Goal: Task Accomplishment & Management: Use online tool/utility

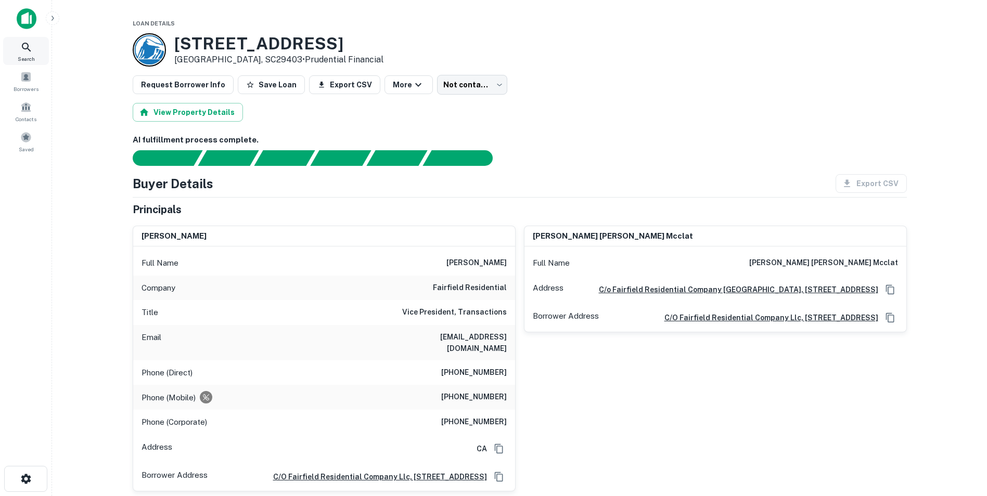
click at [25, 43] on icon at bounding box center [26, 47] width 12 height 12
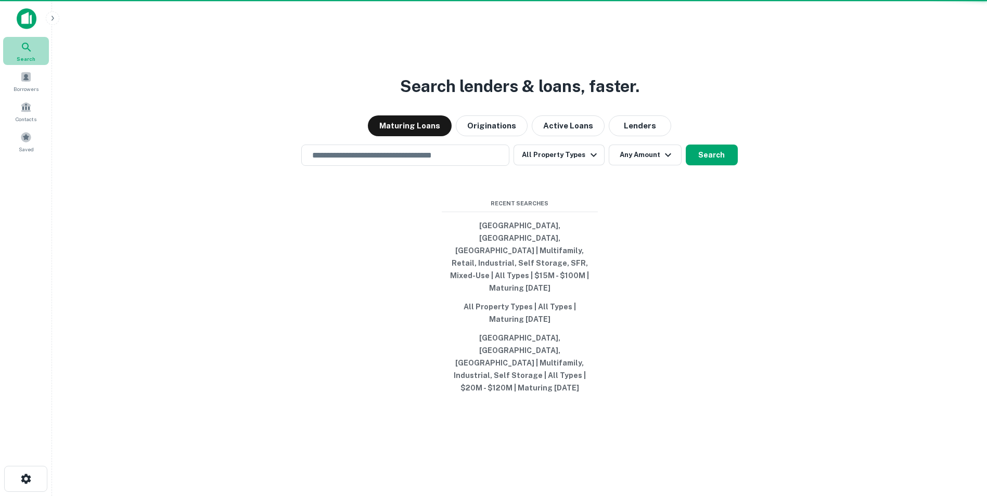
click at [25, 43] on icon at bounding box center [26, 47] width 9 height 9
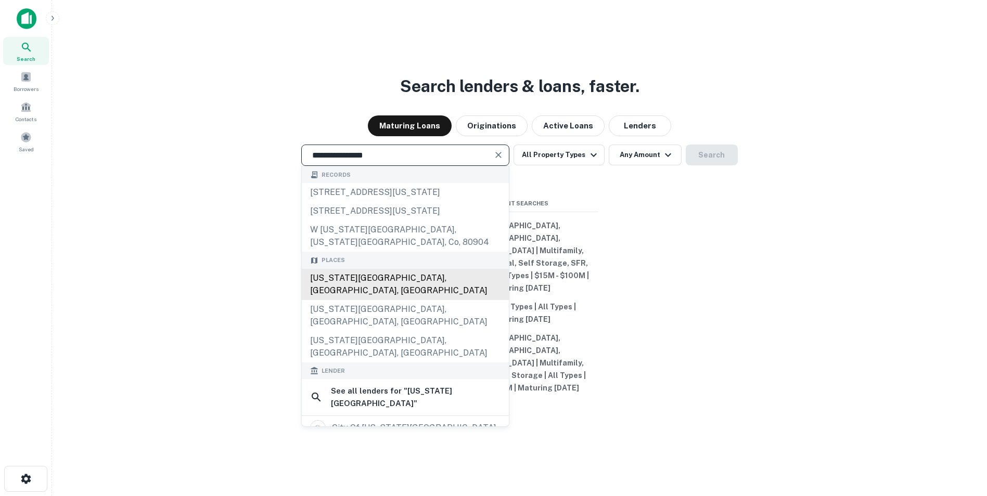
click at [377, 300] on div "[US_STATE][GEOGRAPHIC_DATA], [GEOGRAPHIC_DATA], [GEOGRAPHIC_DATA]" at bounding box center [405, 284] width 207 height 31
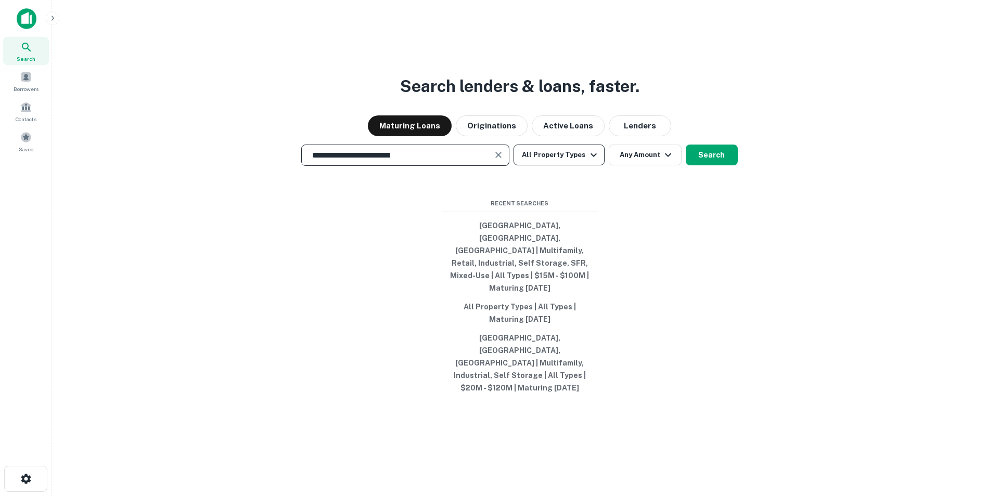
type input "**********"
click at [596, 161] on icon "button" at bounding box center [593, 155] width 12 height 12
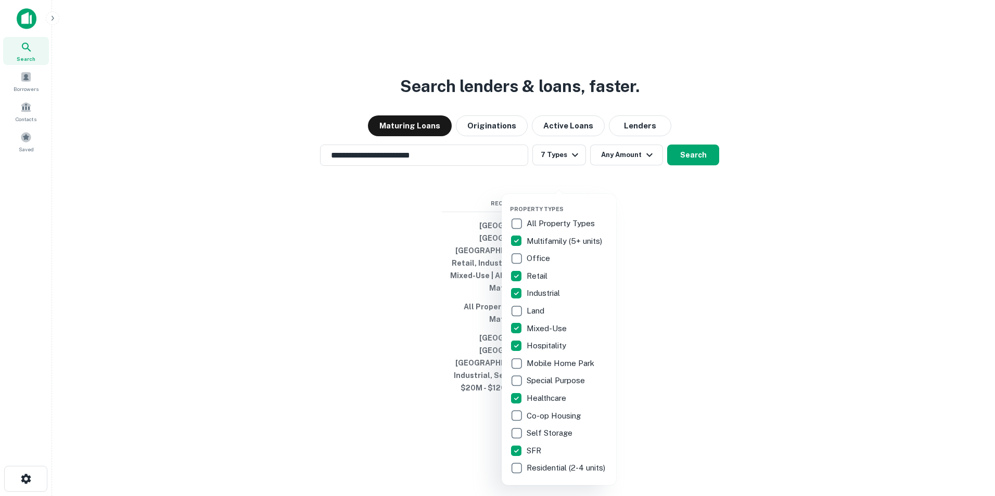
click at [647, 180] on div at bounding box center [497, 248] width 995 height 496
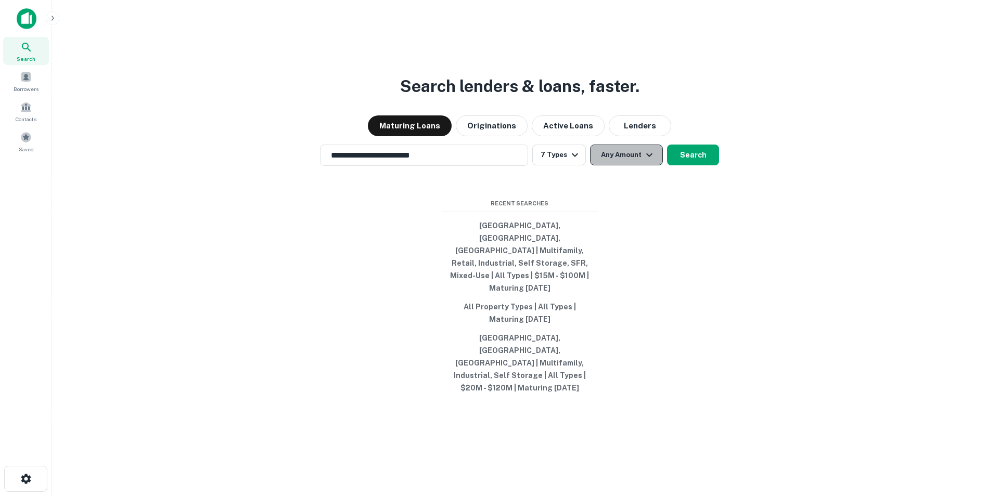
click at [647, 161] on icon "button" at bounding box center [649, 155] width 12 height 12
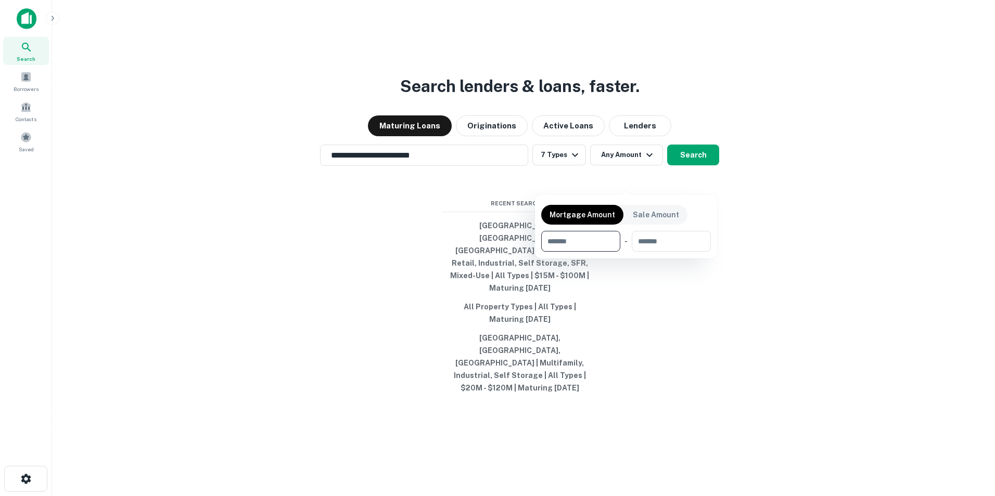
click at [582, 242] on input "number" at bounding box center [577, 241] width 72 height 21
type input "*******"
click at [658, 239] on input "number" at bounding box center [670, 241] width 66 height 21
type input "*********"
click at [693, 175] on div at bounding box center [497, 248] width 995 height 496
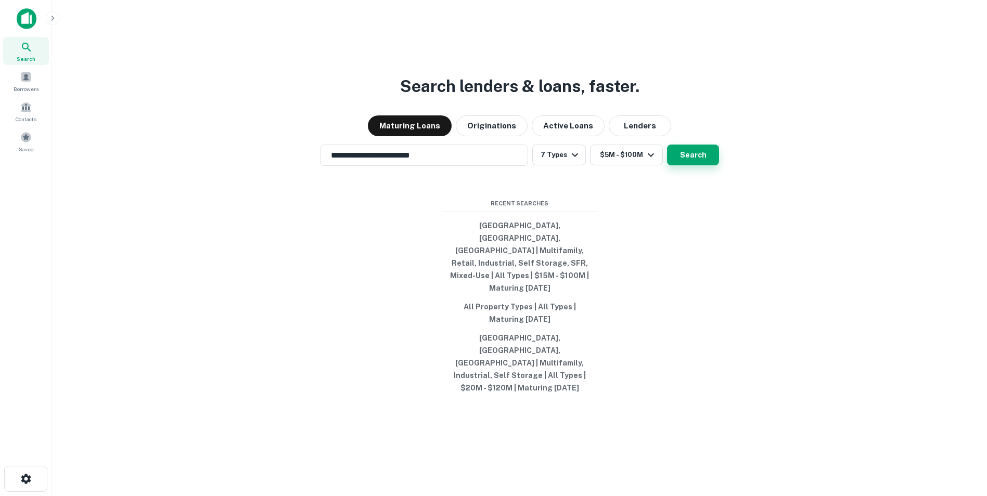
click at [694, 165] on button "Search" at bounding box center [693, 155] width 52 height 21
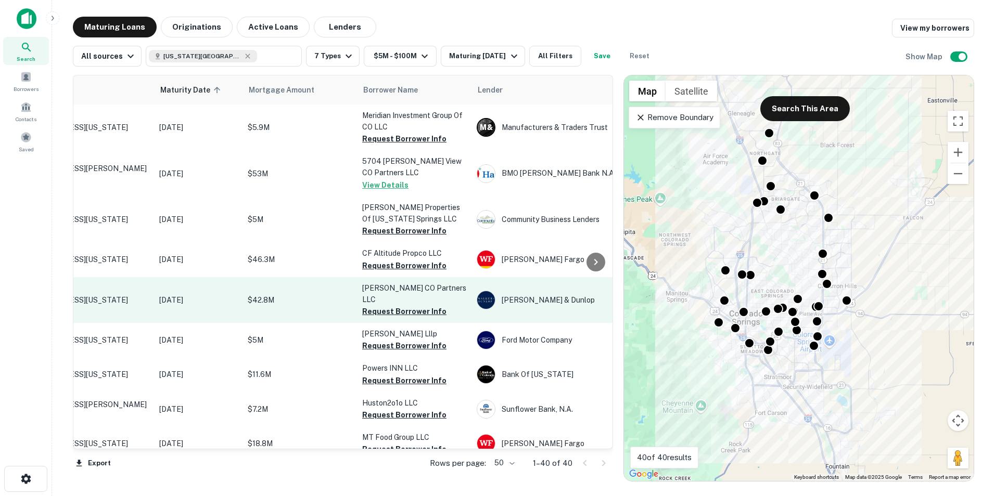
scroll to position [0, 20]
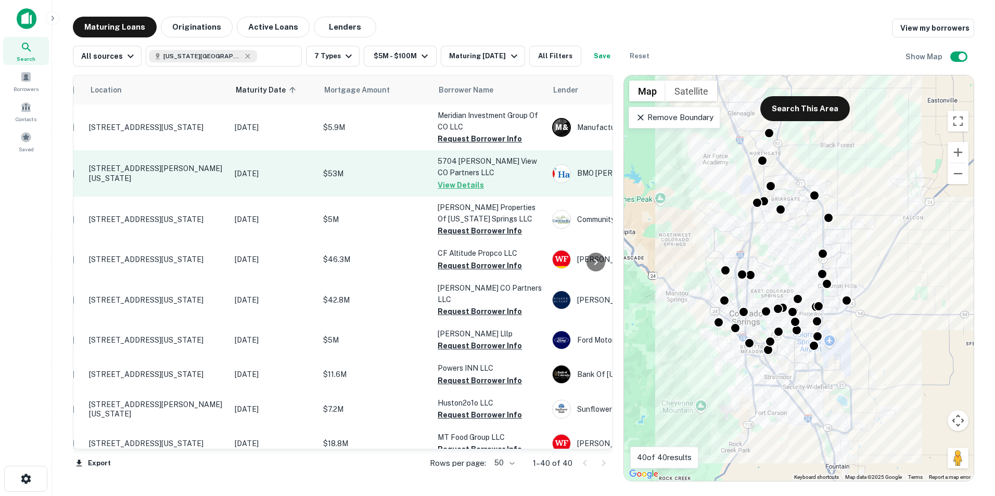
click at [474, 186] on button "View Details" at bounding box center [461, 185] width 46 height 12
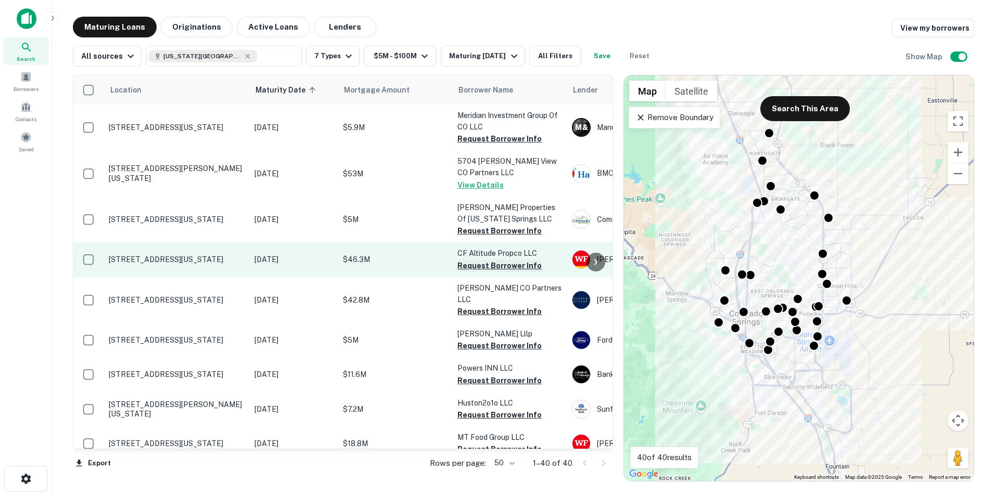
click at [526, 264] on button "Request Borrower Info" at bounding box center [499, 266] width 84 height 12
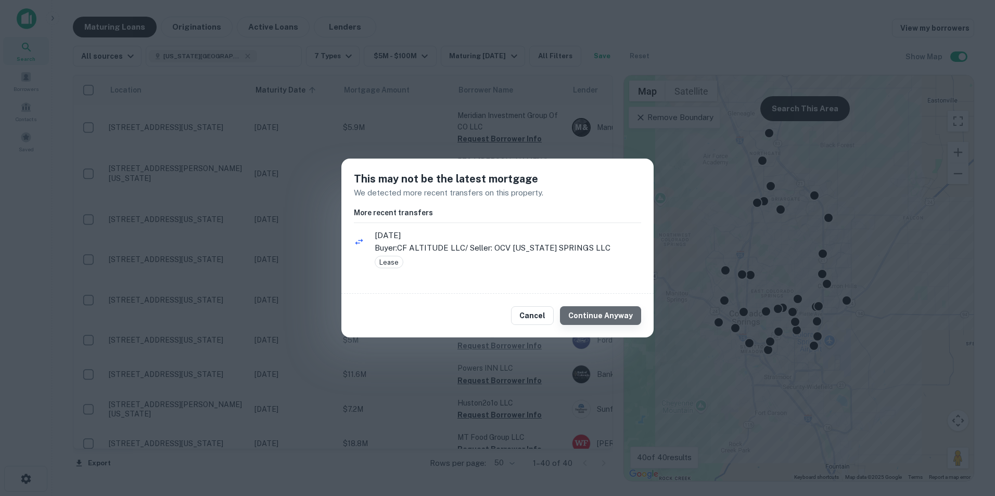
click at [618, 314] on button "Continue Anyway" at bounding box center [600, 315] width 81 height 19
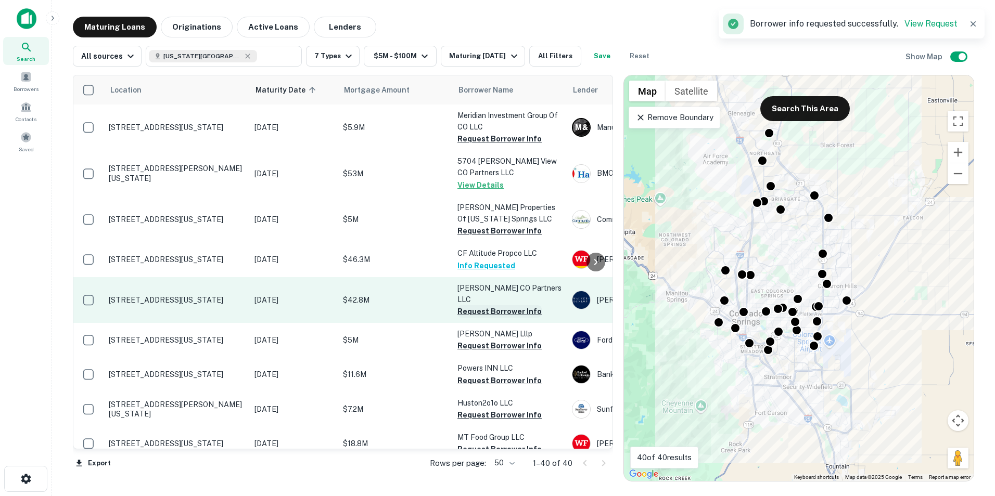
click at [522, 305] on button "Request Borrower Info" at bounding box center [499, 311] width 84 height 12
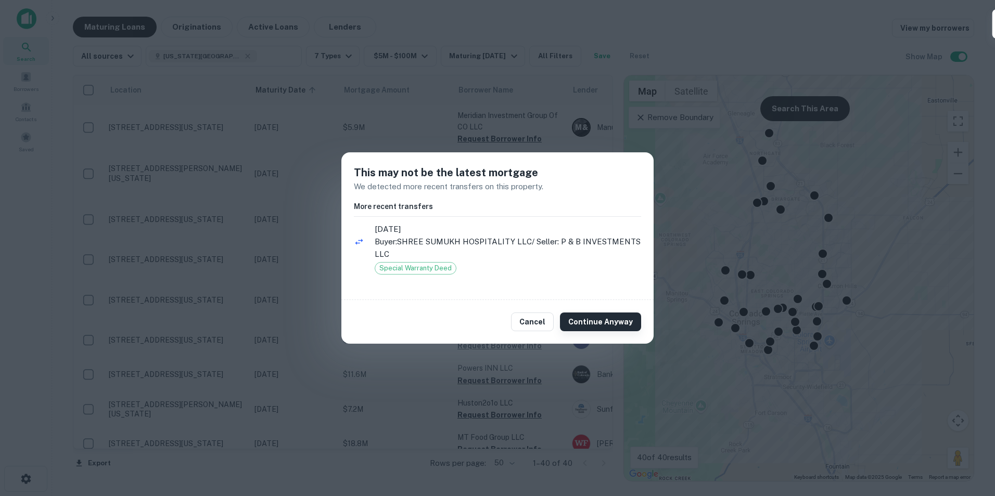
click at [590, 316] on button "Continue Anyway" at bounding box center [600, 322] width 81 height 19
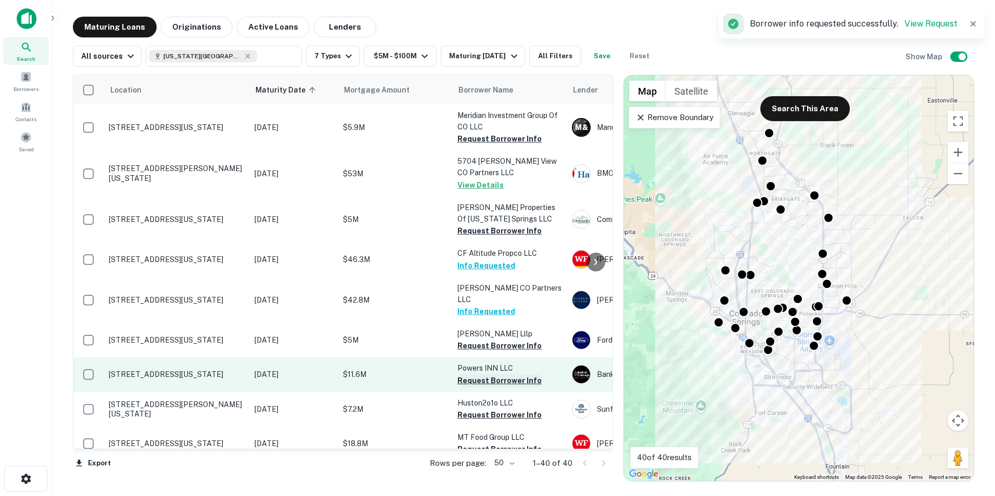
click at [509, 375] on button "Request Borrower Info" at bounding box center [499, 381] width 84 height 12
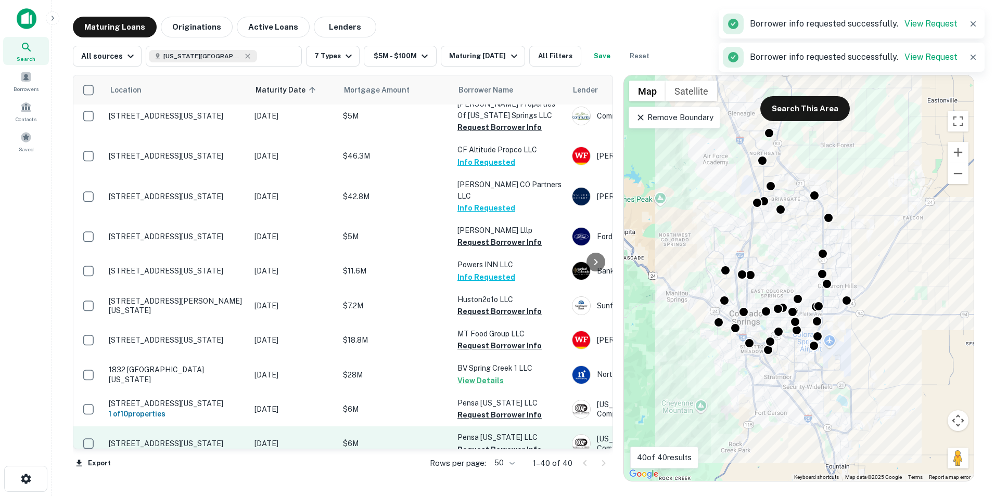
scroll to position [104, 0]
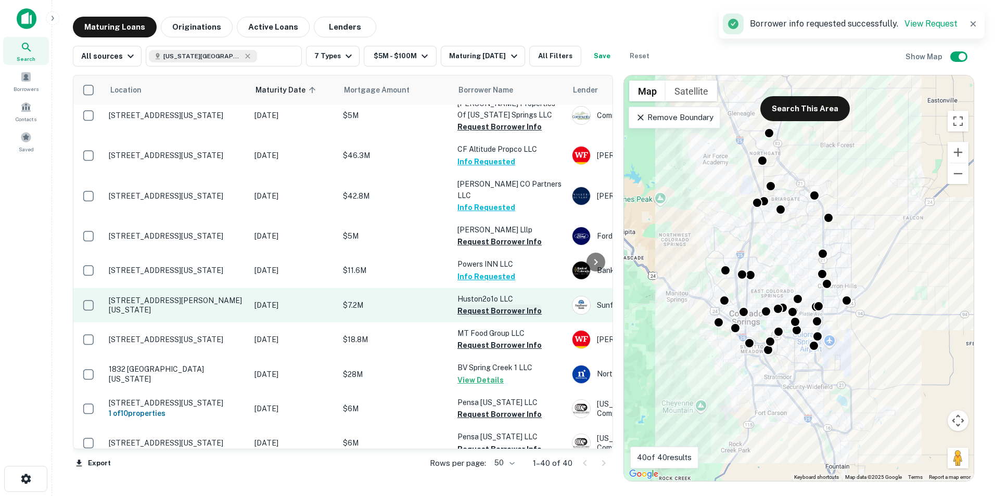
click at [519, 305] on button "Request Borrower Info" at bounding box center [499, 311] width 84 height 12
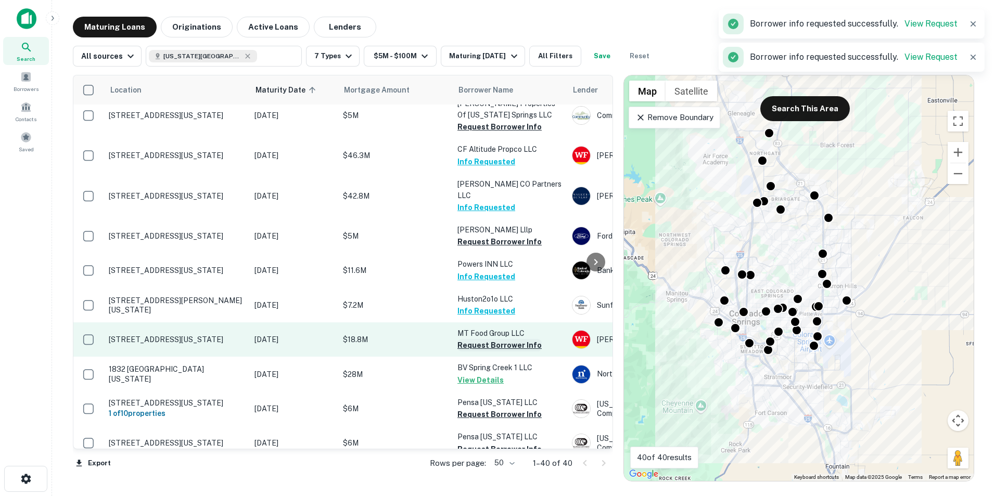
click at [514, 339] on button "Request Borrower Info" at bounding box center [499, 345] width 84 height 12
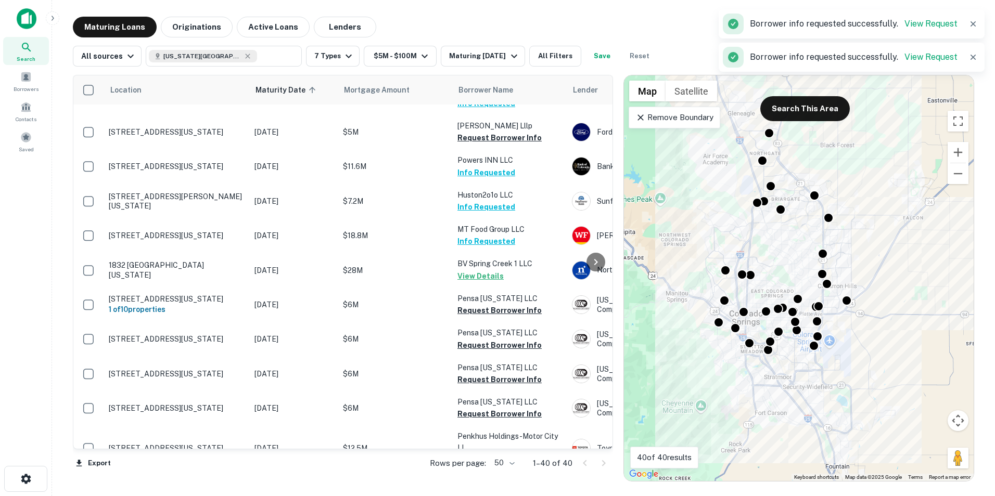
scroll to position [312, 0]
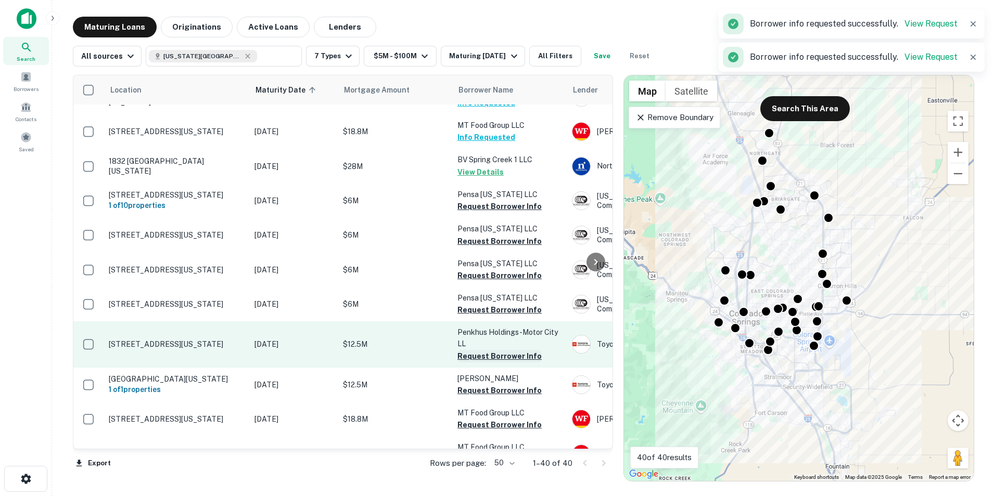
click at [525, 350] on button "Request Borrower Info" at bounding box center [499, 356] width 84 height 12
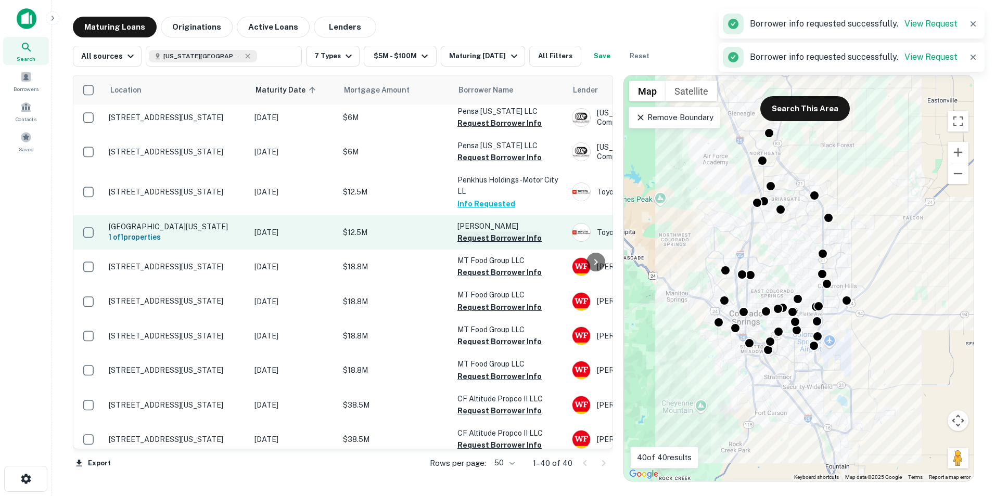
scroll to position [468, 0]
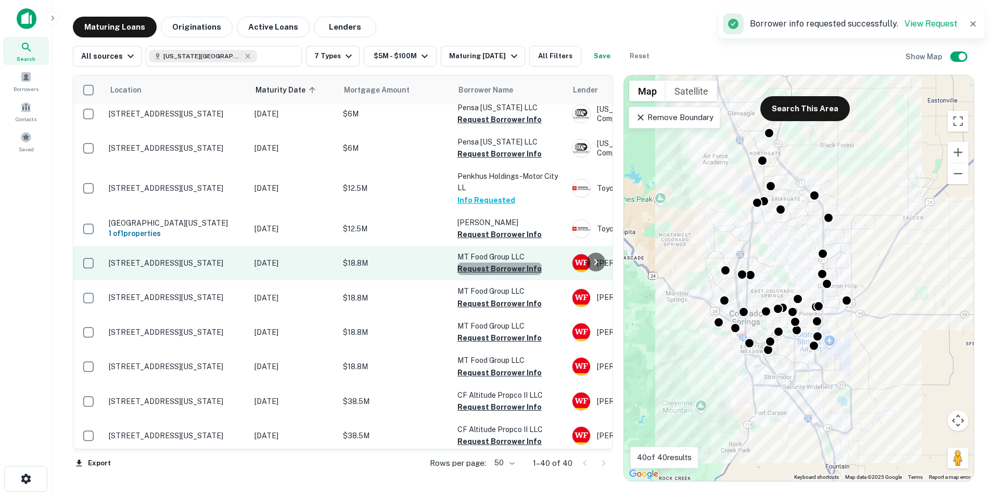
click at [501, 269] on button "Request Borrower Info" at bounding box center [499, 269] width 84 height 12
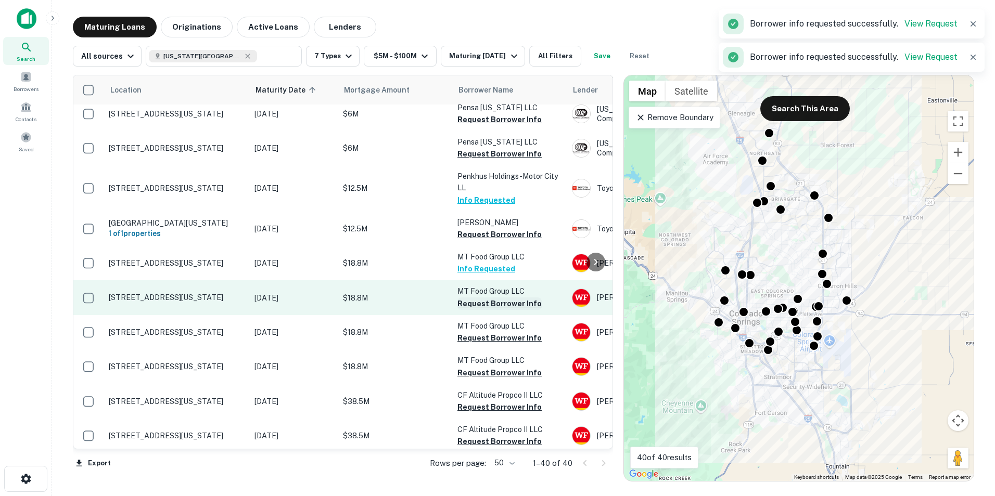
click at [498, 302] on button "Request Borrower Info" at bounding box center [499, 304] width 84 height 12
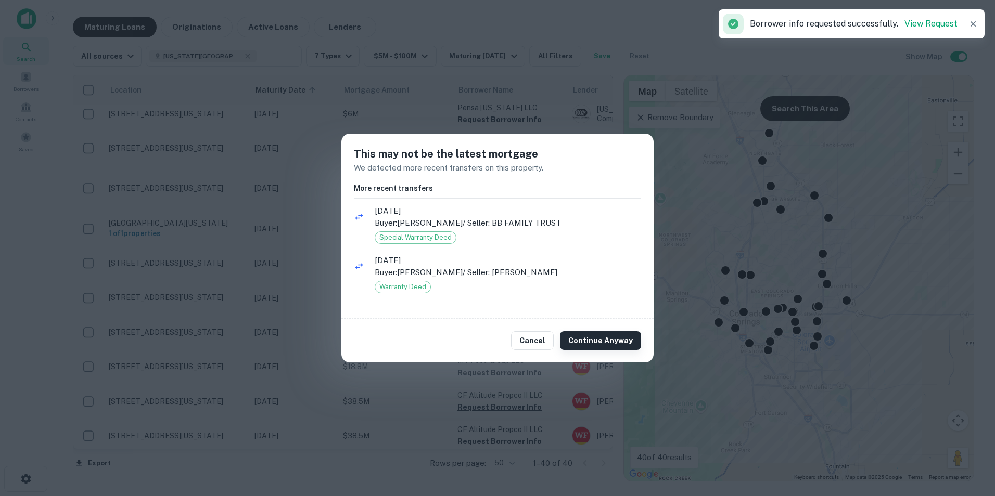
click at [607, 341] on button "Continue Anyway" at bounding box center [600, 340] width 81 height 19
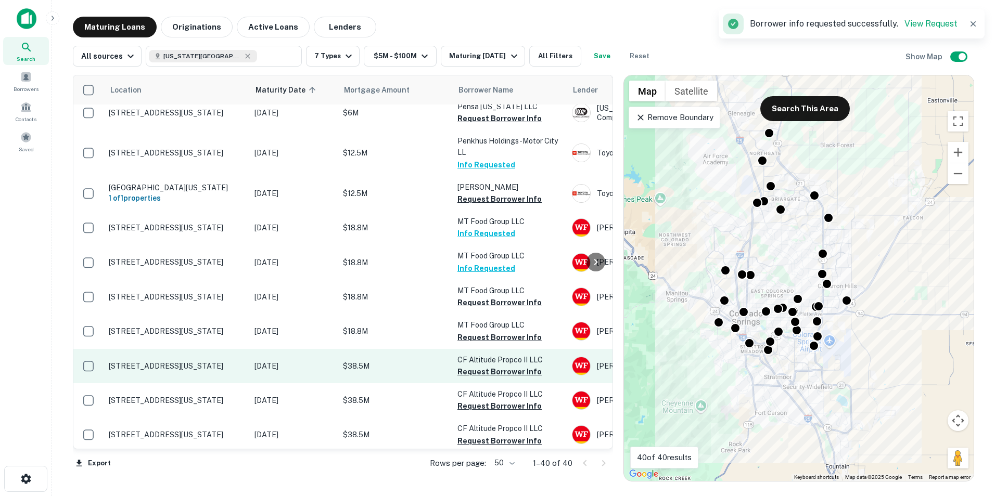
scroll to position [520, 0]
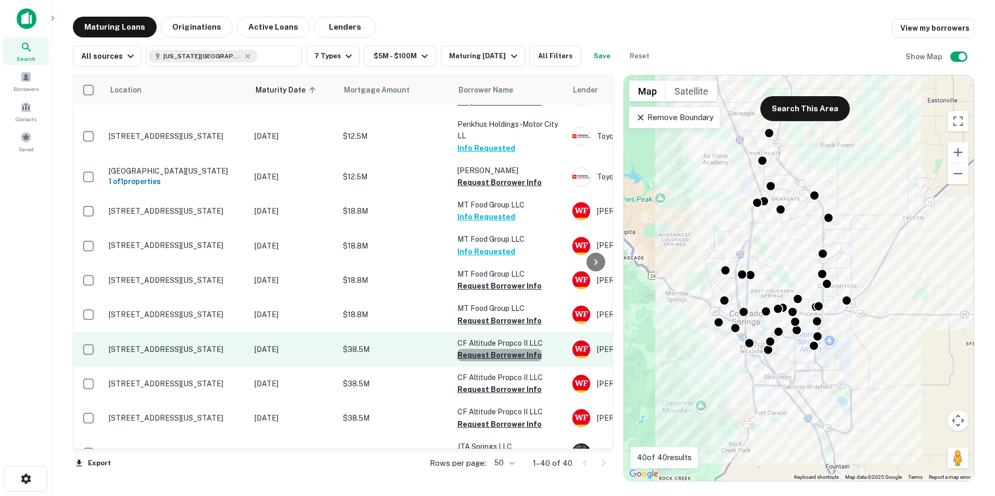
click at [527, 357] on button "Request Borrower Info" at bounding box center [499, 355] width 84 height 12
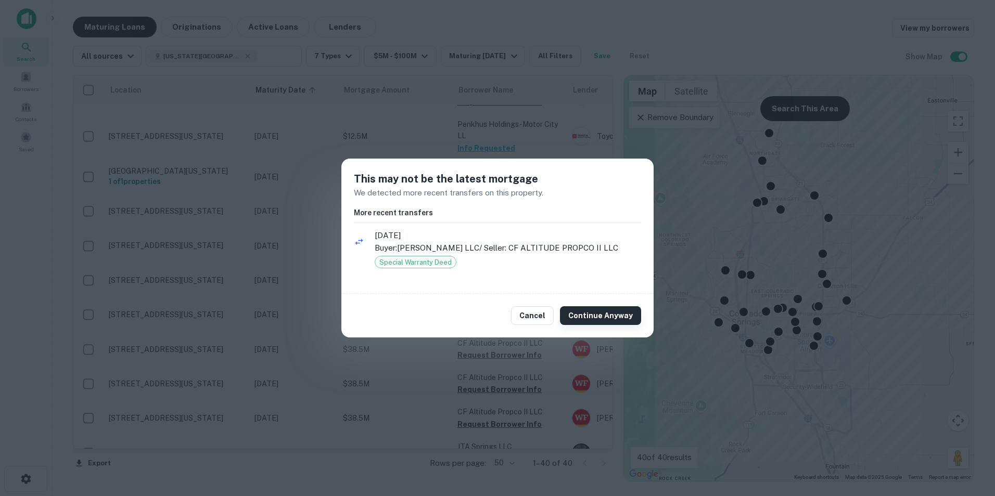
click at [593, 317] on button "Continue Anyway" at bounding box center [600, 315] width 81 height 19
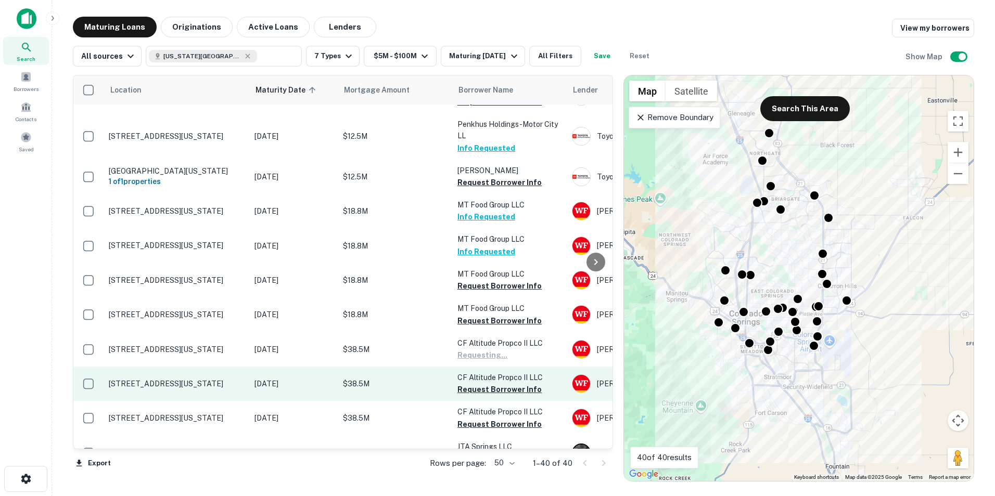
scroll to position [624, 0]
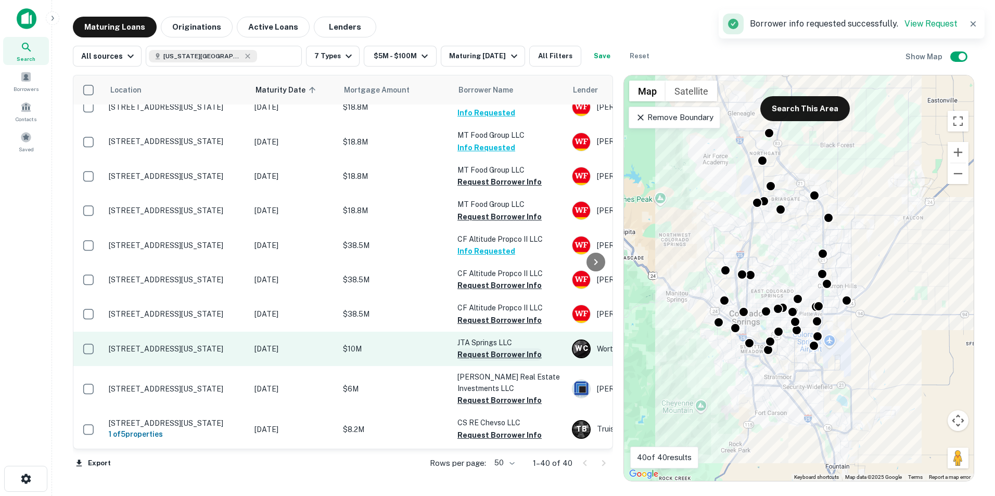
click at [508, 354] on button "Request Borrower Info" at bounding box center [499, 355] width 84 height 12
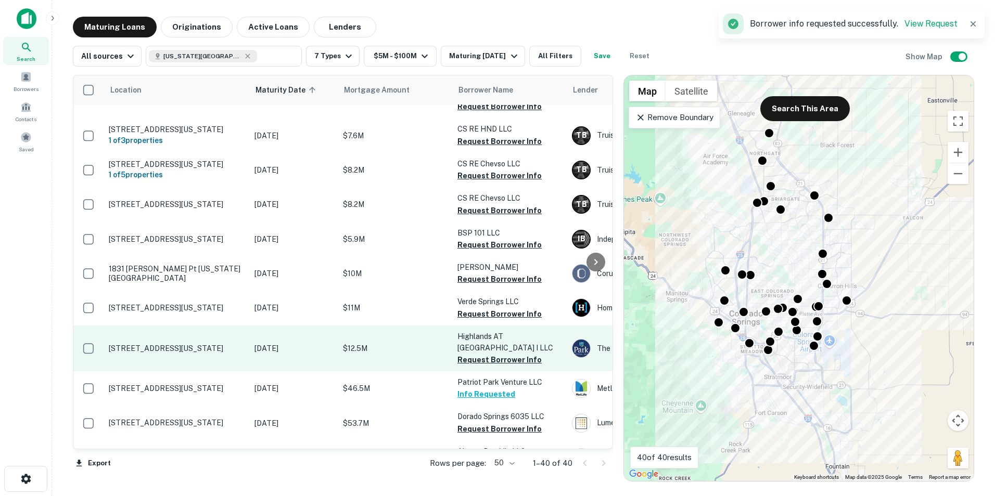
scroll to position [937, 0]
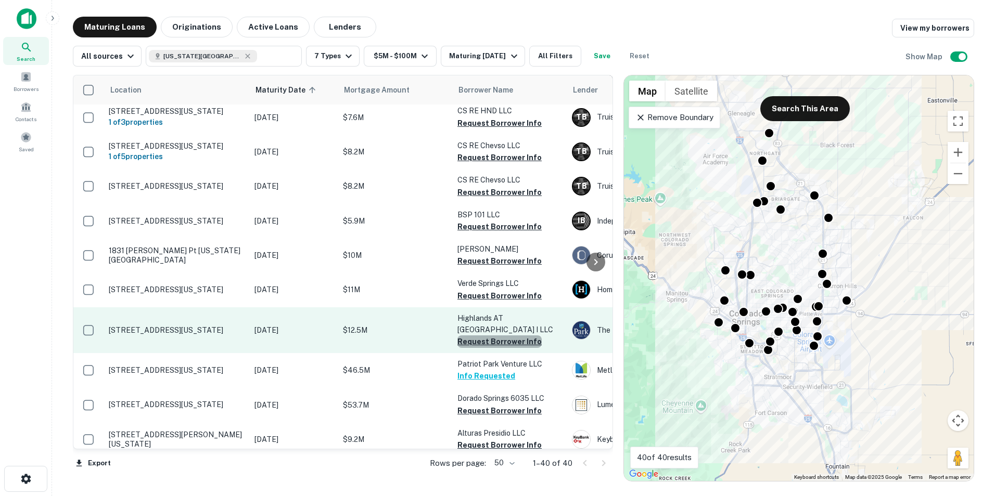
click at [531, 342] on button "Request Borrower Info" at bounding box center [499, 342] width 84 height 12
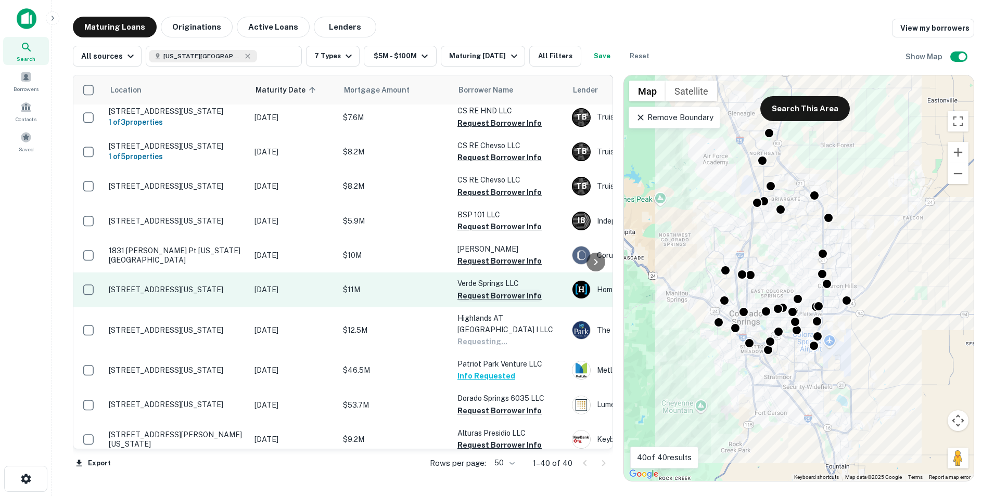
click at [519, 302] on button "Request Borrower Info" at bounding box center [499, 296] width 84 height 12
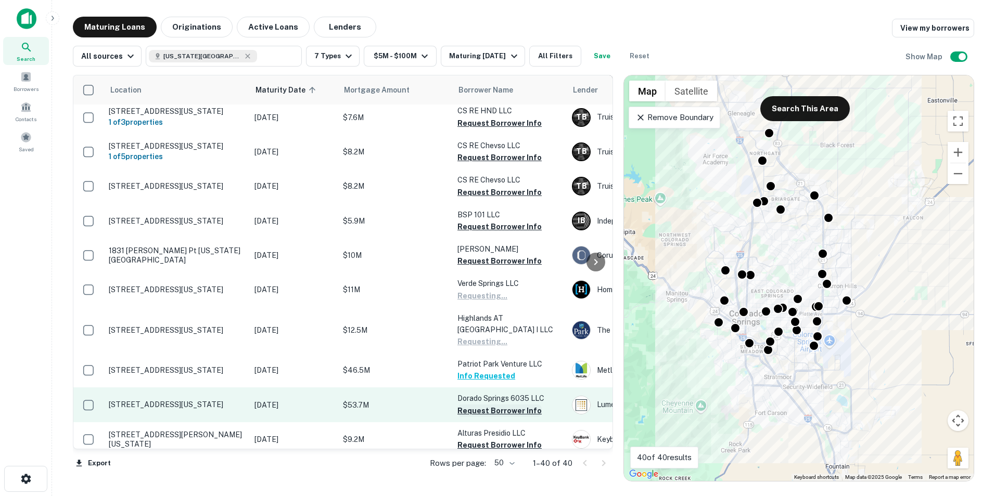
click at [509, 412] on button "Request Borrower Info" at bounding box center [499, 411] width 84 height 12
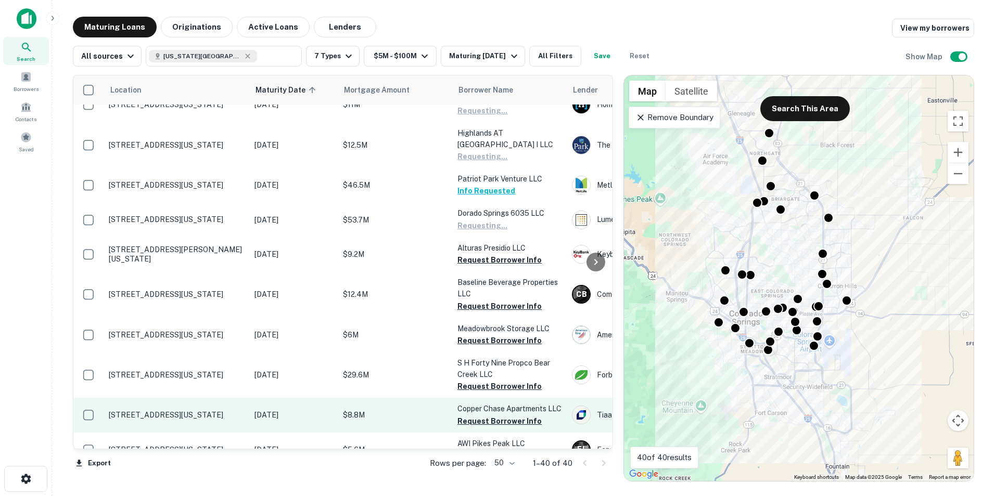
scroll to position [1145, 0]
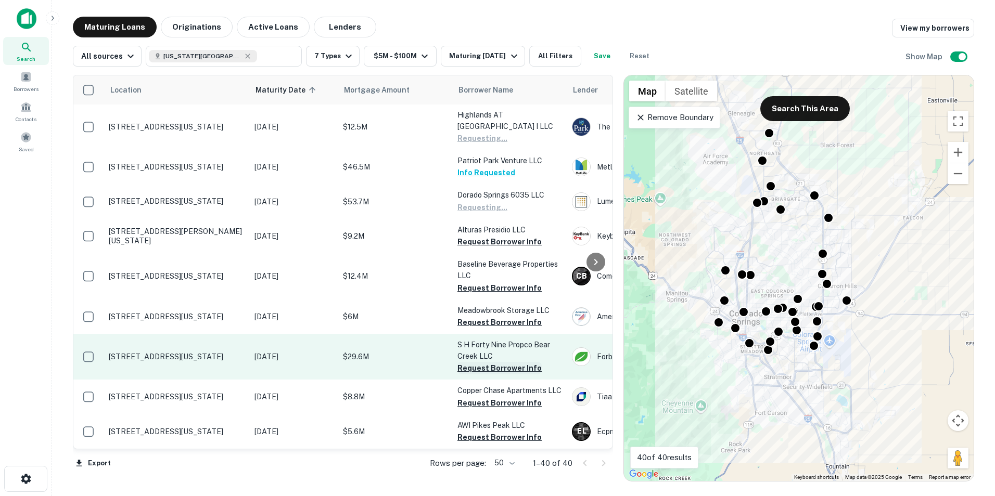
click at [524, 363] on button "Request Borrower Info" at bounding box center [499, 368] width 84 height 12
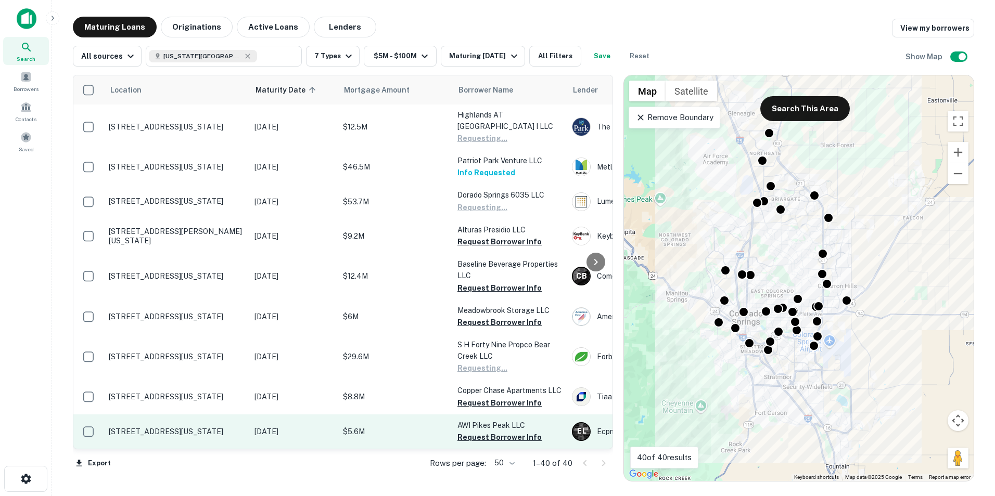
scroll to position [1161, 0]
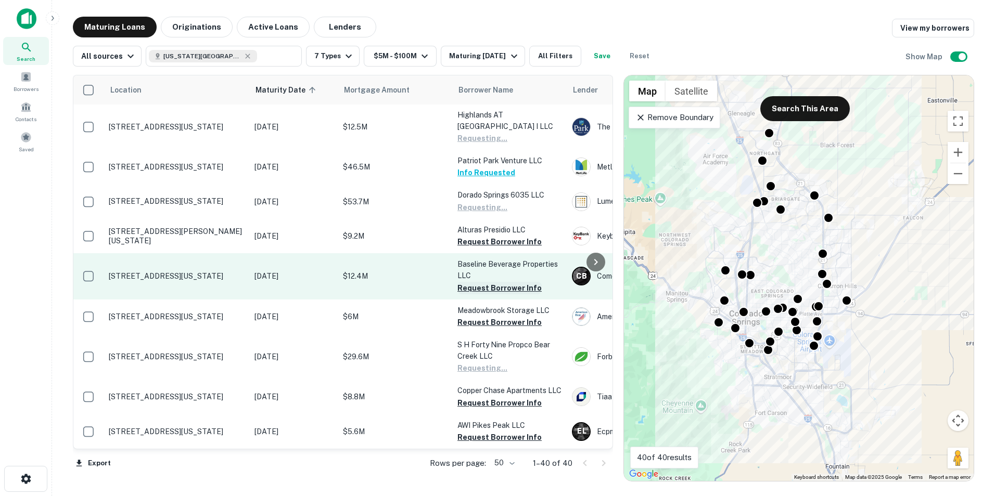
click at [492, 282] on button "Request Borrower Info" at bounding box center [499, 288] width 84 height 12
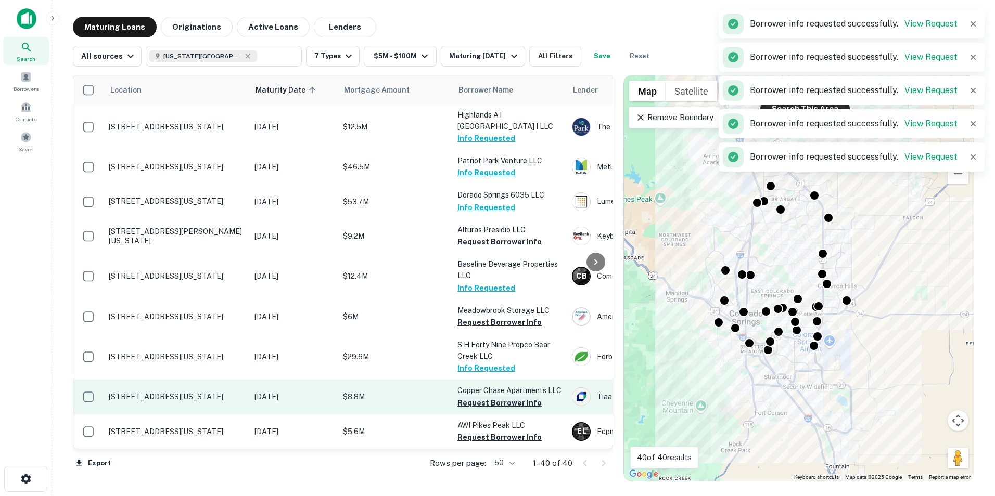
click at [508, 397] on button "Request Borrower Info" at bounding box center [499, 403] width 84 height 12
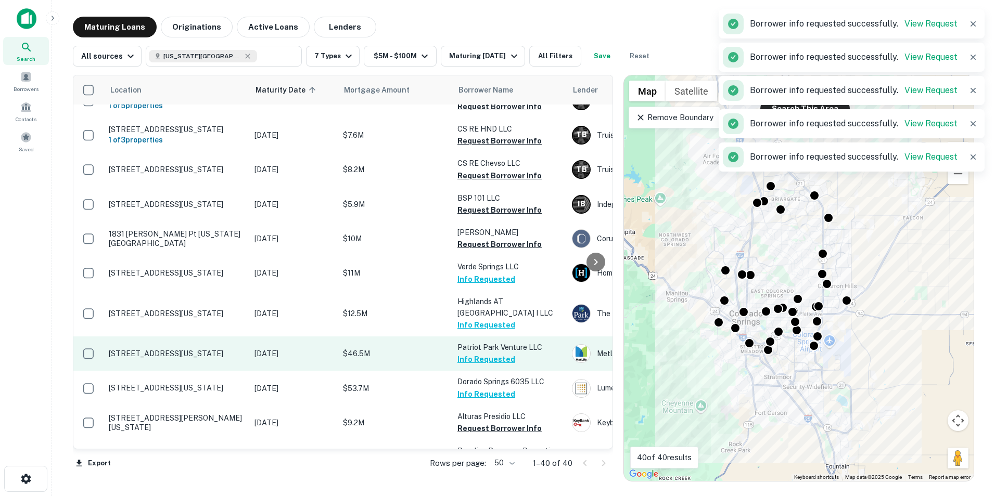
scroll to position [901, 0]
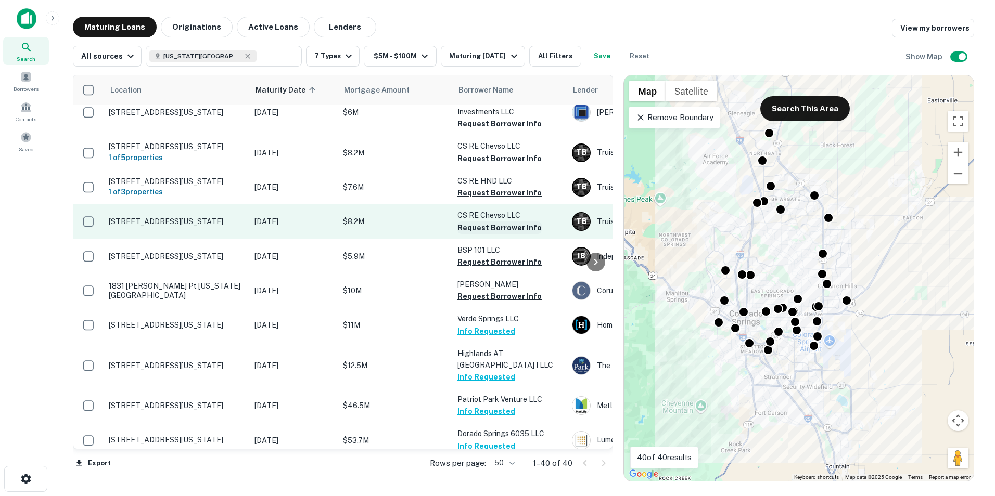
click at [501, 234] on button "Request Borrower Info" at bounding box center [499, 228] width 84 height 12
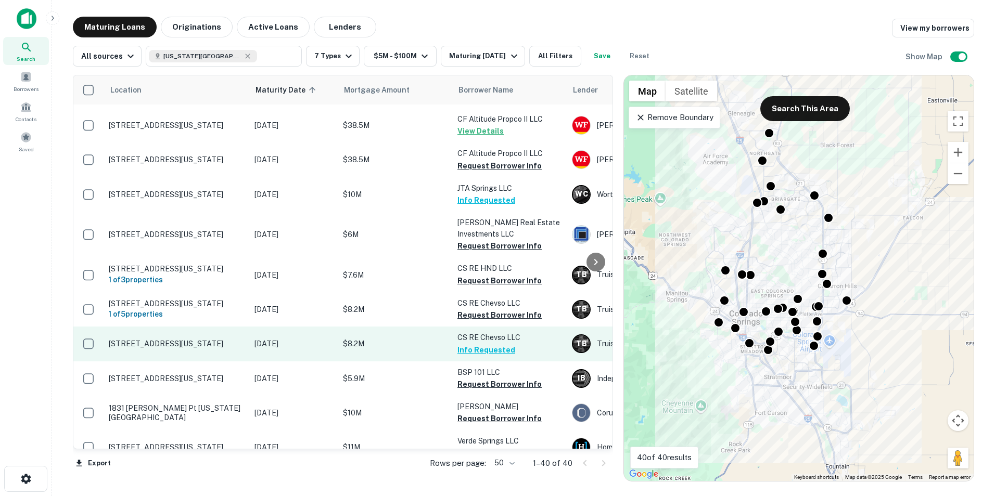
scroll to position [797, 0]
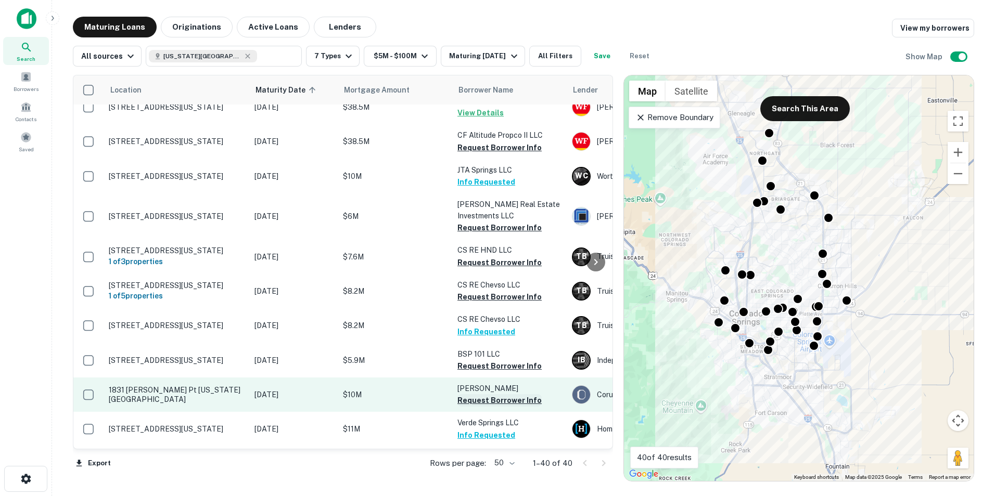
click at [515, 407] on button "Request Borrower Info" at bounding box center [499, 400] width 84 height 12
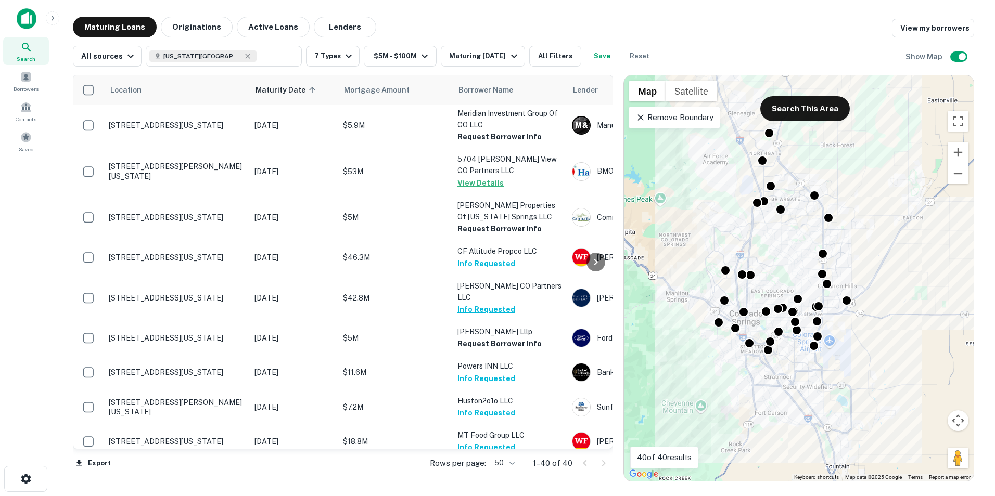
scroll to position [0, 0]
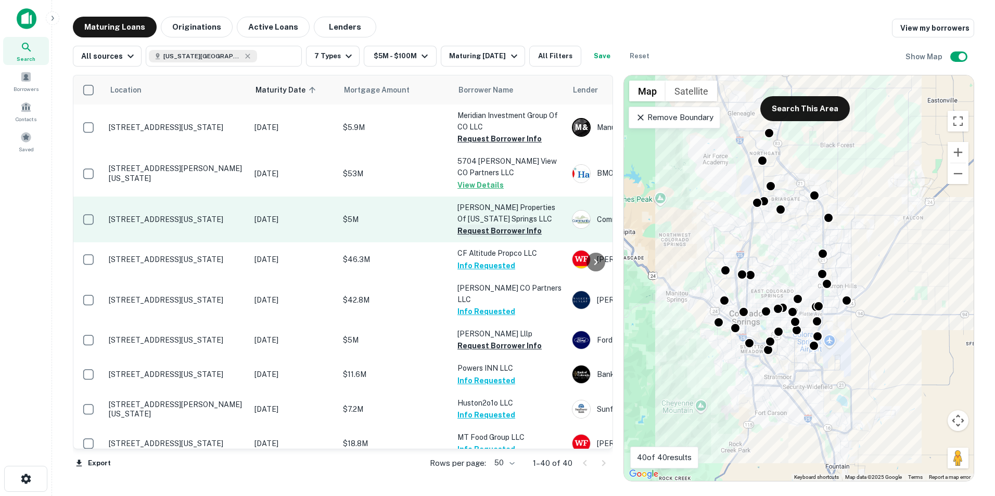
click at [514, 231] on button "Request Borrower Info" at bounding box center [499, 231] width 84 height 12
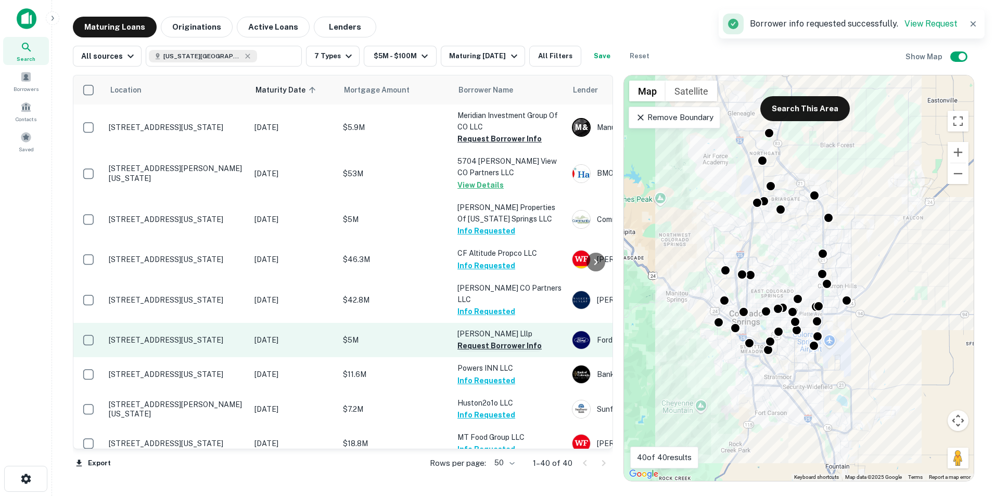
click at [511, 340] on button "Request Borrower Info" at bounding box center [499, 346] width 84 height 12
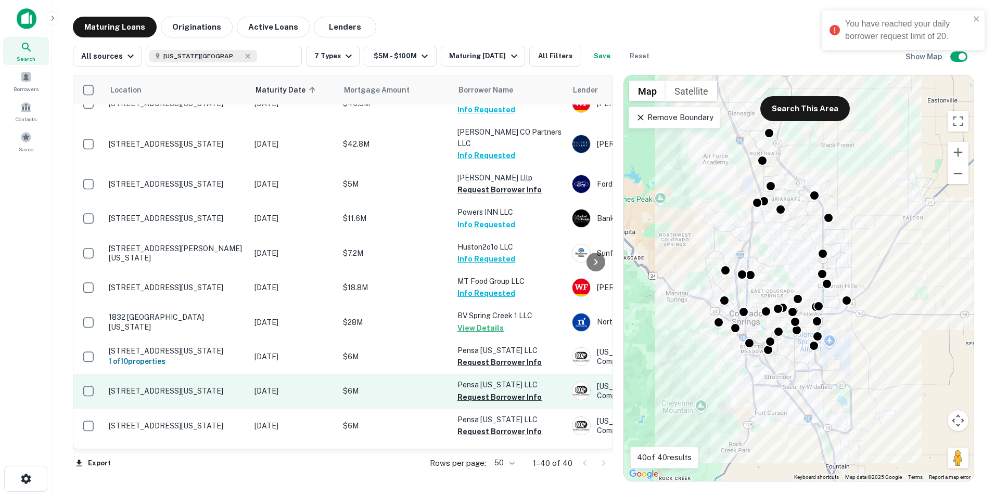
scroll to position [208, 0]
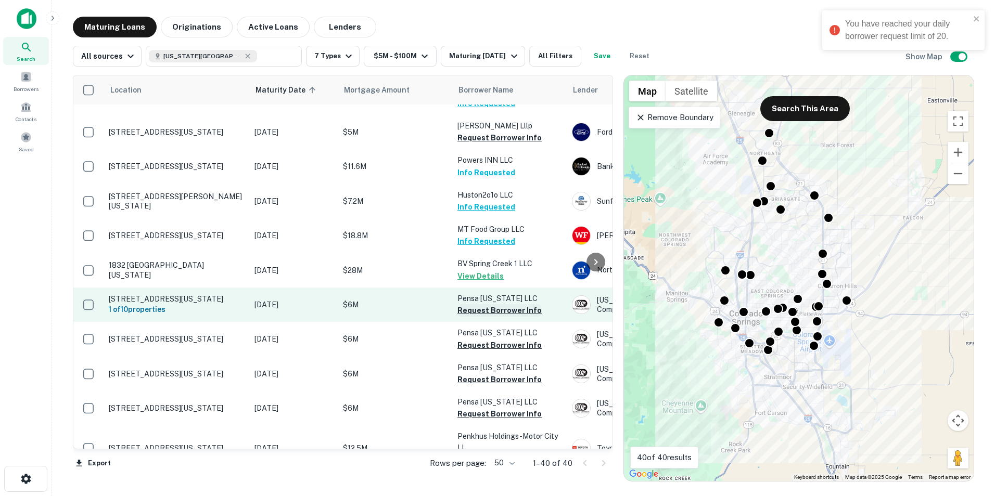
click at [529, 304] on button "Request Borrower Info" at bounding box center [499, 310] width 84 height 12
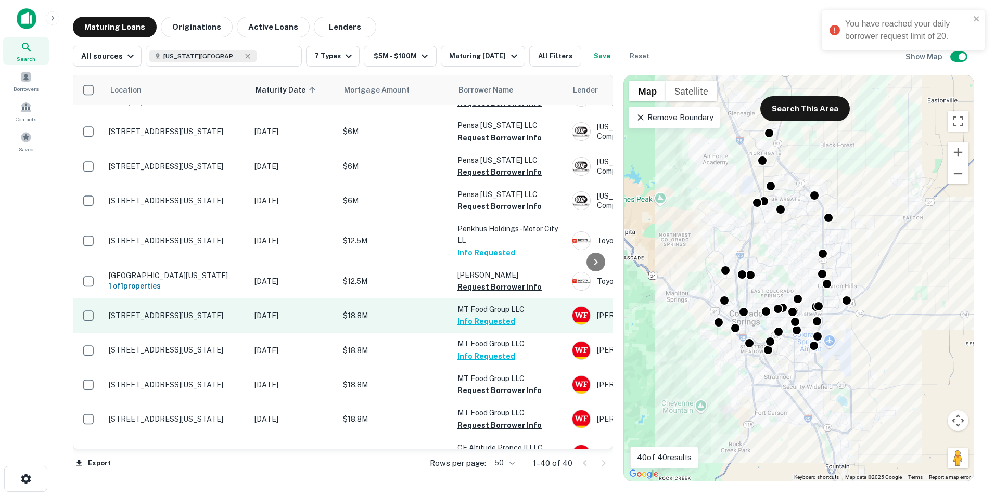
scroll to position [416, 0]
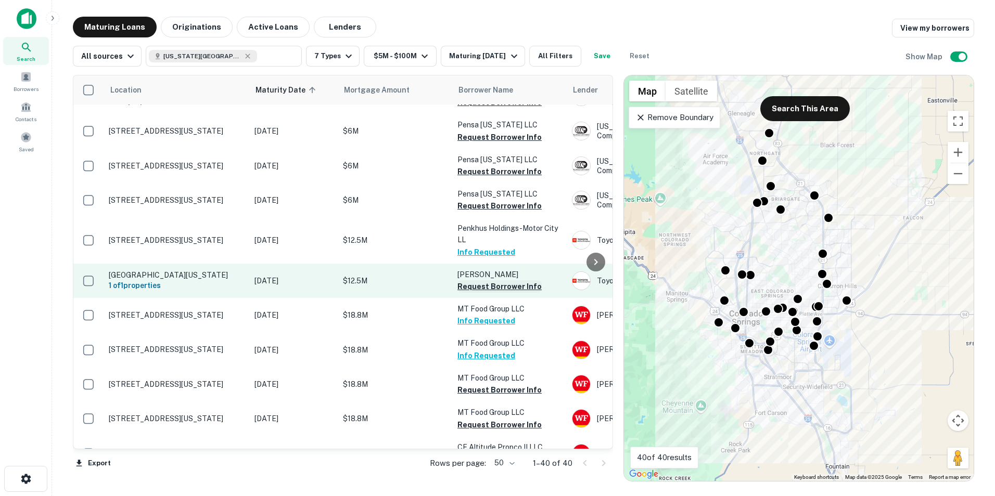
click at [526, 286] on button "Request Borrower Info" at bounding box center [499, 286] width 84 height 12
click at [516, 280] on button "Request Borrower Info" at bounding box center [499, 286] width 84 height 12
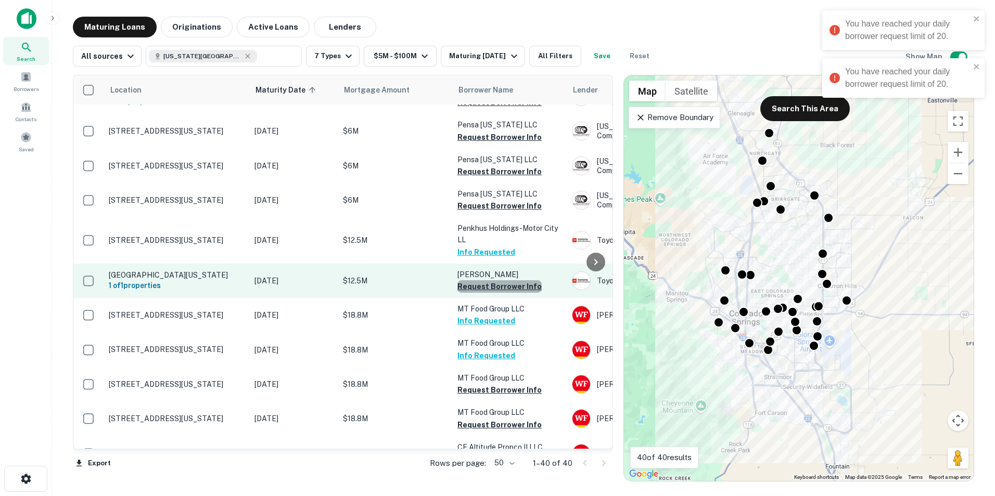
click at [516, 280] on button "Request Borrower Info" at bounding box center [499, 286] width 84 height 12
click at [507, 280] on button "Requesting..." at bounding box center [482, 286] width 50 height 12
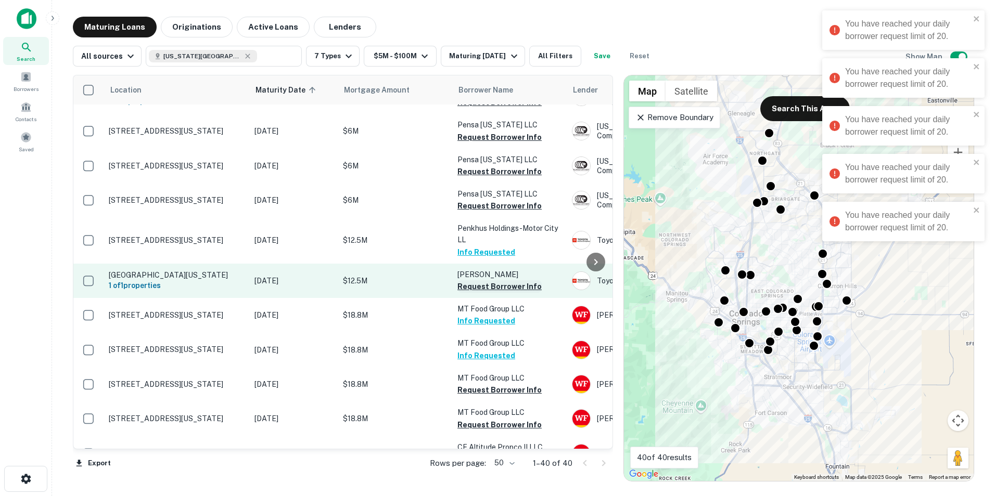
click at [516, 279] on td "[PERSON_NAME] A Request Borrower Info" at bounding box center [509, 281] width 114 height 34
click at [516, 280] on button "Request Borrower Info" at bounding box center [499, 286] width 84 height 12
click at [507, 280] on button "Requesting..." at bounding box center [482, 286] width 50 height 12
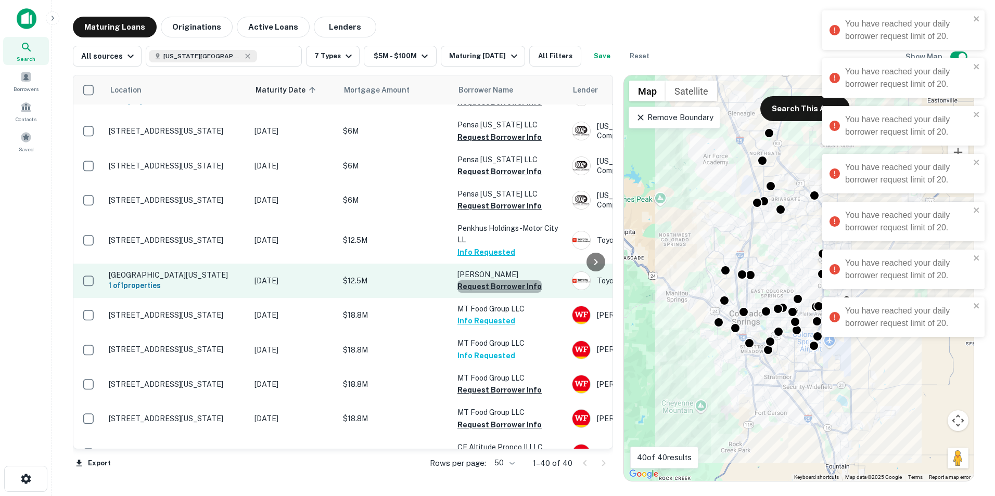
click at [516, 280] on button "Request Borrower Info" at bounding box center [499, 286] width 84 height 12
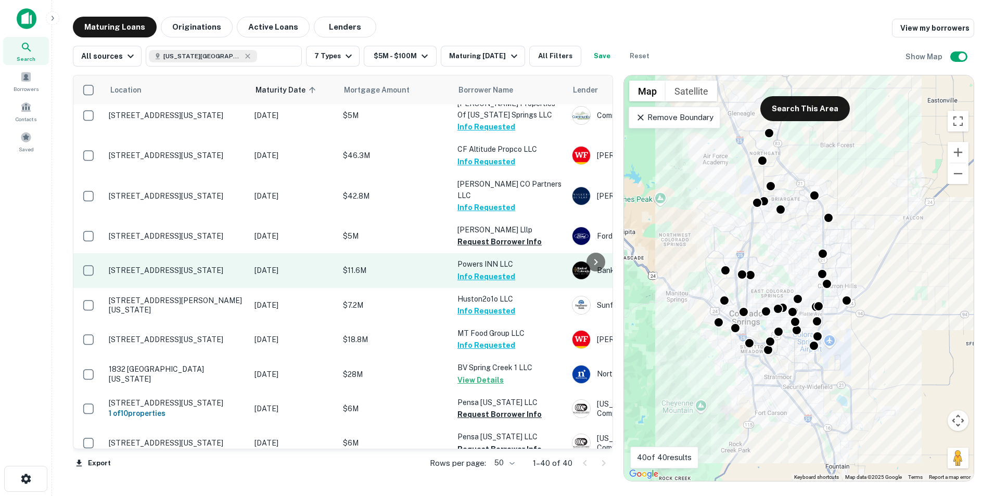
scroll to position [0, 0]
